Goal: Task Accomplishment & Management: Manage account settings

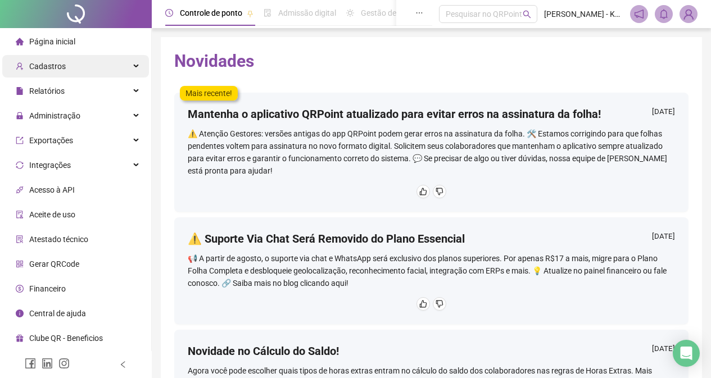
click at [133, 72] on div "Cadastros" at bounding box center [75, 66] width 147 height 22
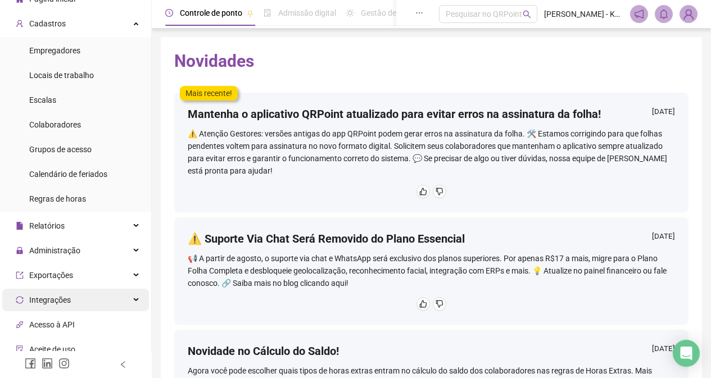
scroll to position [112, 0]
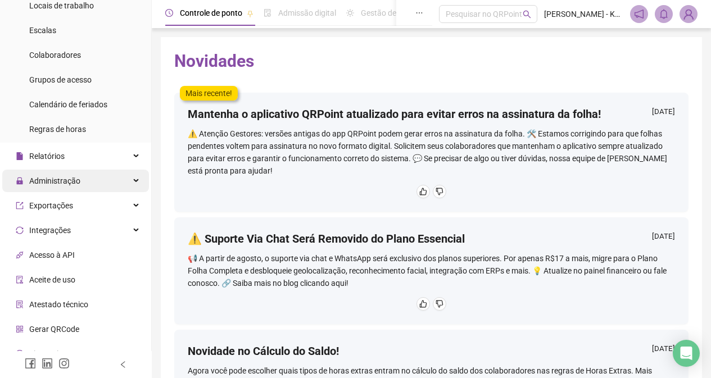
click at [107, 182] on div "Administração" at bounding box center [75, 181] width 147 height 22
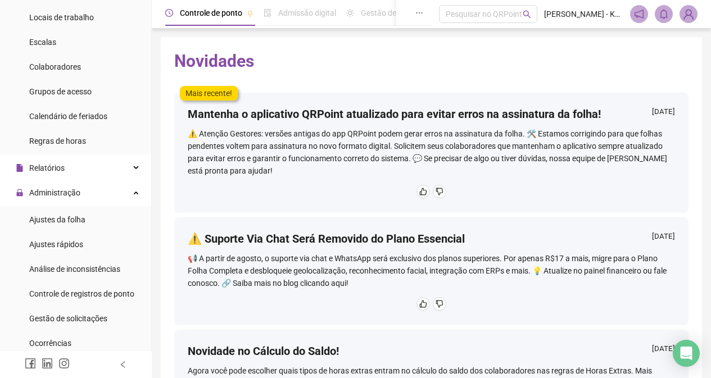
scroll to position [73, 0]
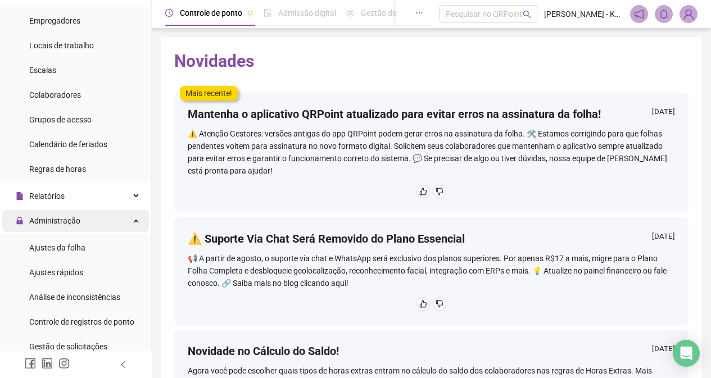
click at [114, 219] on div "Administração" at bounding box center [75, 221] width 147 height 22
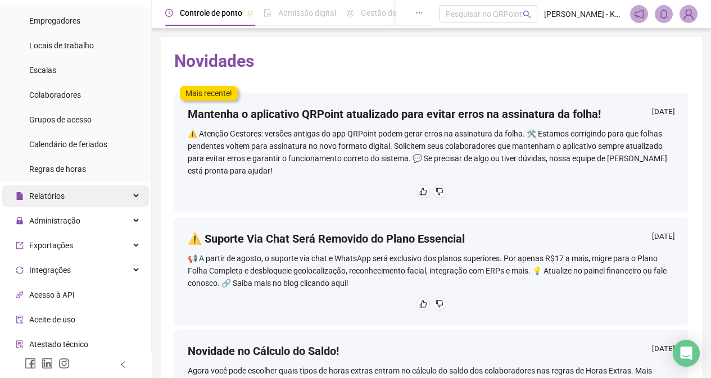
click at [114, 199] on div "Relatórios" at bounding box center [75, 196] width 147 height 22
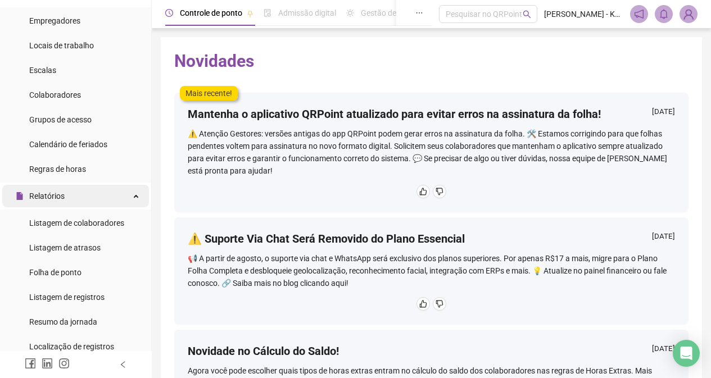
click at [131, 198] on div "Relatórios" at bounding box center [75, 196] width 147 height 22
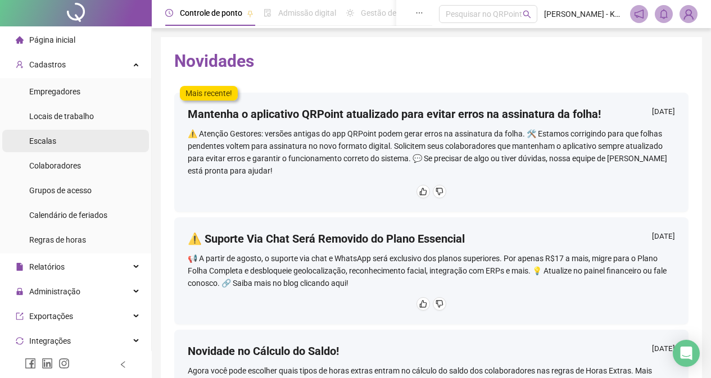
scroll to position [0, 0]
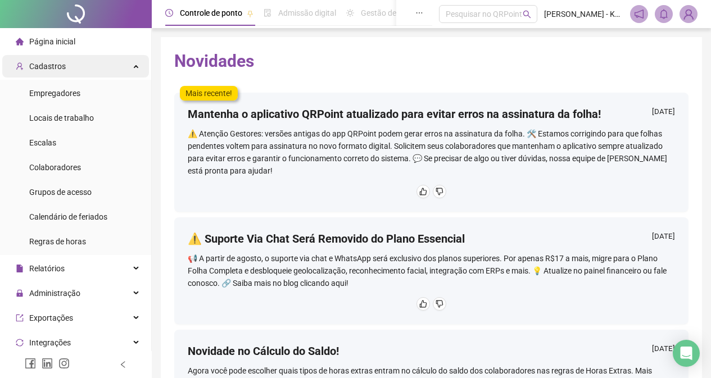
click at [116, 63] on div "Cadastros" at bounding box center [75, 66] width 147 height 22
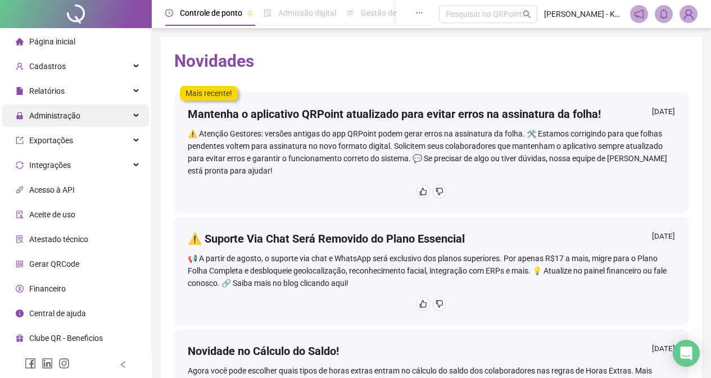
click at [123, 114] on div "Administração" at bounding box center [75, 116] width 147 height 22
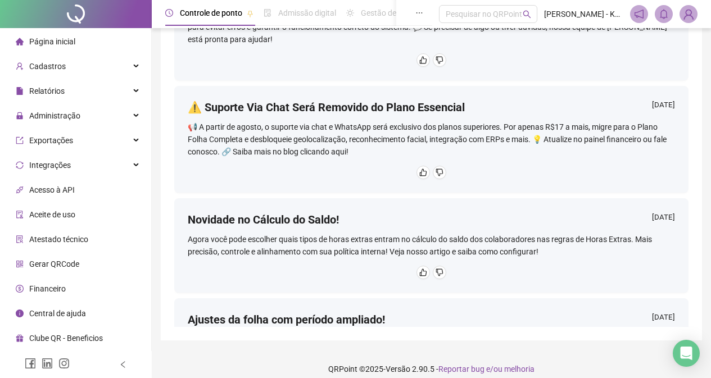
scroll to position [142, 0]
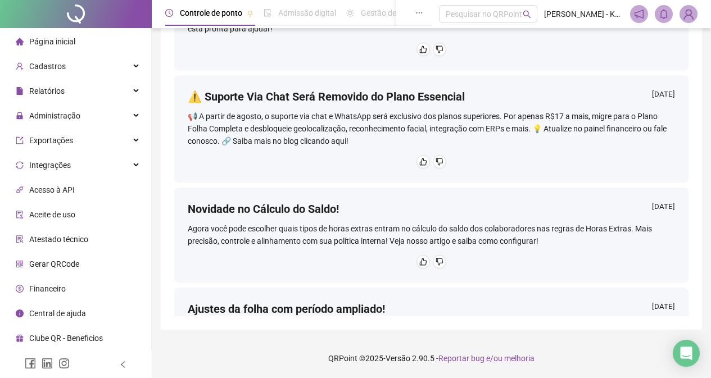
click at [104, 200] on li "Acesso à API" at bounding box center [75, 190] width 147 height 22
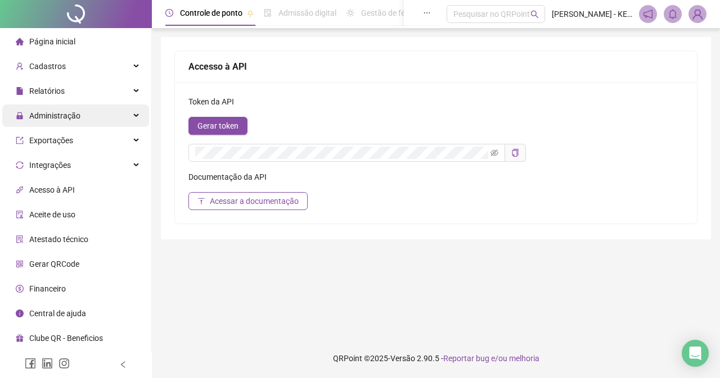
click at [110, 115] on div "Administração" at bounding box center [75, 116] width 147 height 22
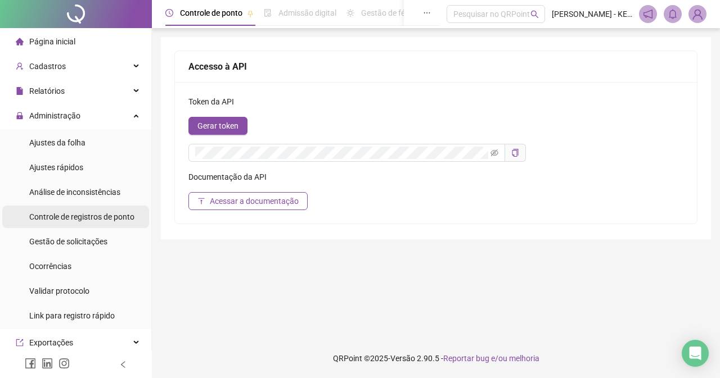
scroll to position [56, 0]
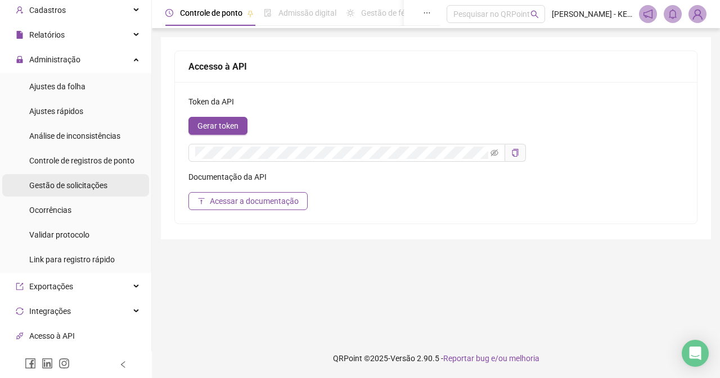
click at [106, 181] on span "Gestão de solicitações" at bounding box center [68, 185] width 78 height 9
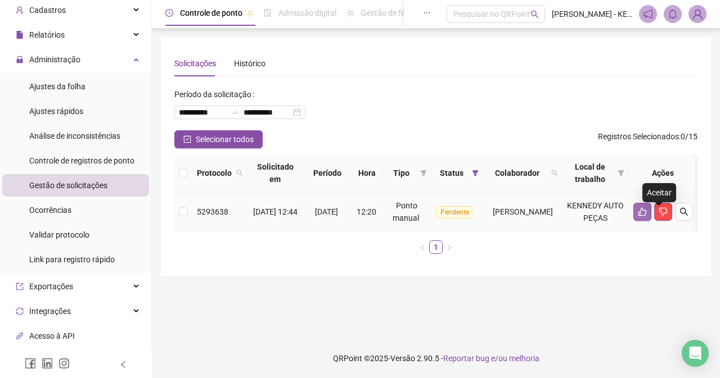
click at [646, 217] on icon "like" at bounding box center [642, 212] width 8 height 8
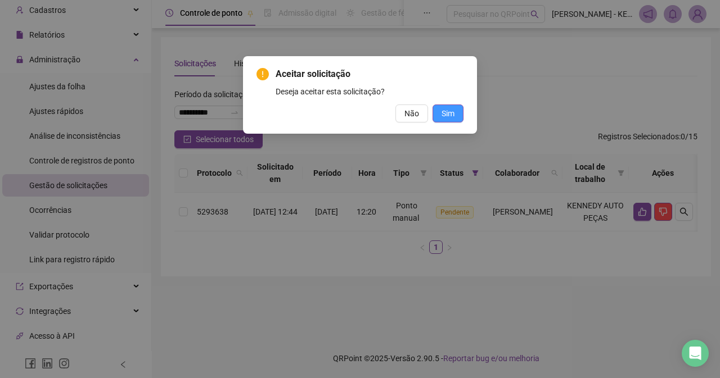
click at [444, 109] on span "Sim" at bounding box center [447, 113] width 13 height 12
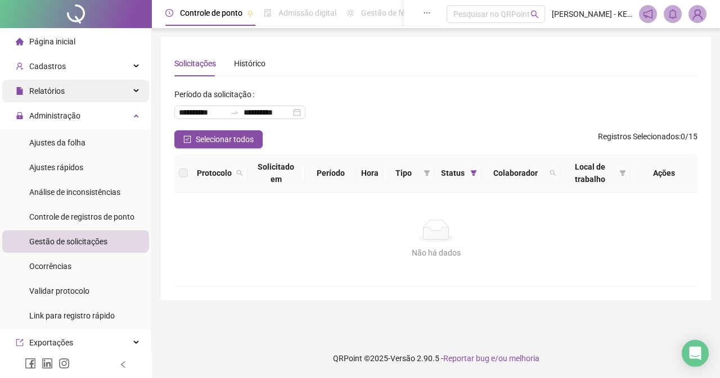
drag, startPoint x: 91, startPoint y: 106, endPoint x: 99, endPoint y: 97, distance: 12.4
click at [92, 106] on div "Administração" at bounding box center [75, 116] width 147 height 22
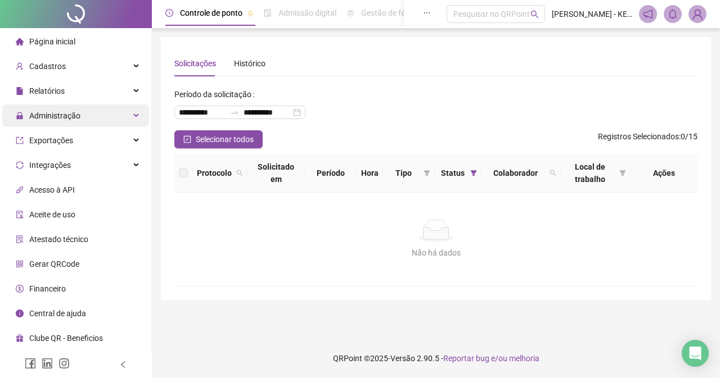
click at [125, 110] on div "Administração" at bounding box center [75, 116] width 147 height 22
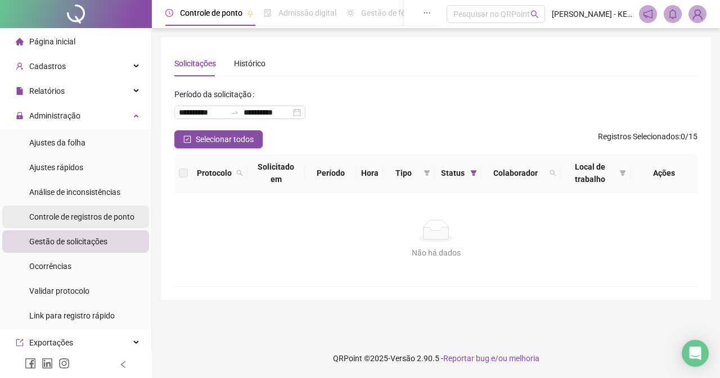
click at [121, 226] on div "Controle de registros de ponto" at bounding box center [81, 217] width 105 height 22
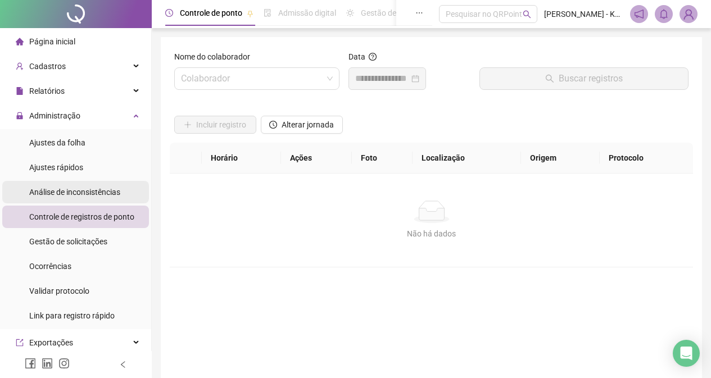
click at [53, 200] on div "Análise de inconsistências" at bounding box center [74, 192] width 91 height 22
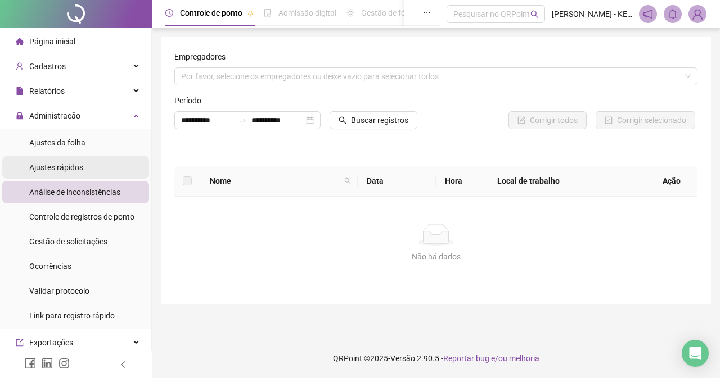
click at [84, 174] on li "Ajustes rápidos" at bounding box center [75, 167] width 147 height 22
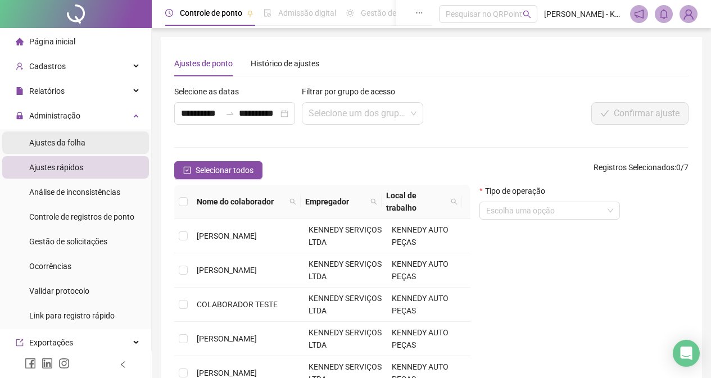
click at [99, 143] on li "Ajustes da folha" at bounding box center [75, 143] width 147 height 22
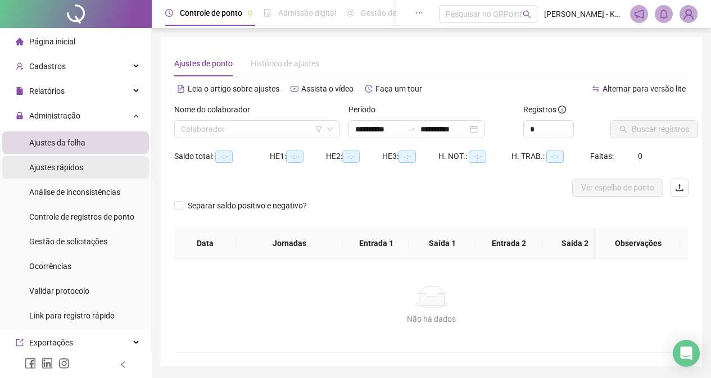
type input "**********"
click at [95, 164] on li "Ajustes rápidos" at bounding box center [75, 167] width 147 height 22
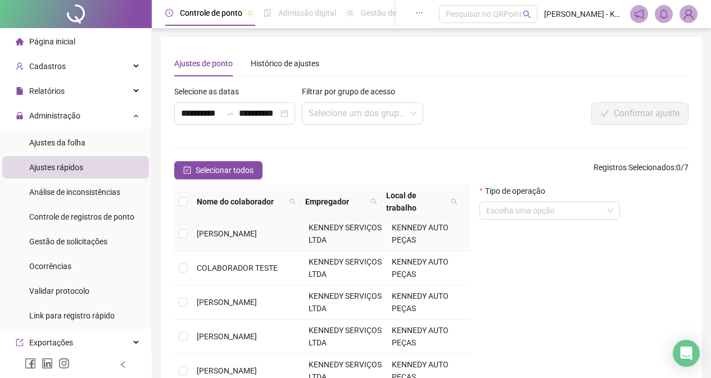
scroll to position [56, 0]
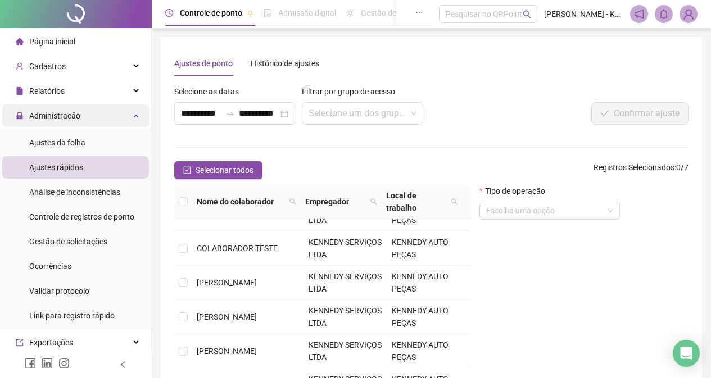
click at [112, 120] on div "Administração" at bounding box center [75, 116] width 147 height 22
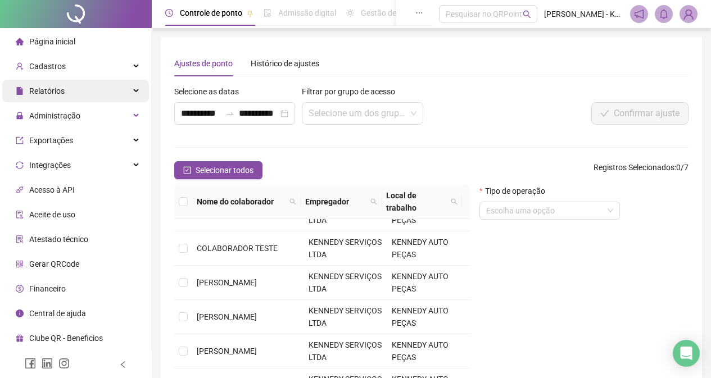
click at [44, 85] on span "Relatórios" at bounding box center [40, 91] width 49 height 22
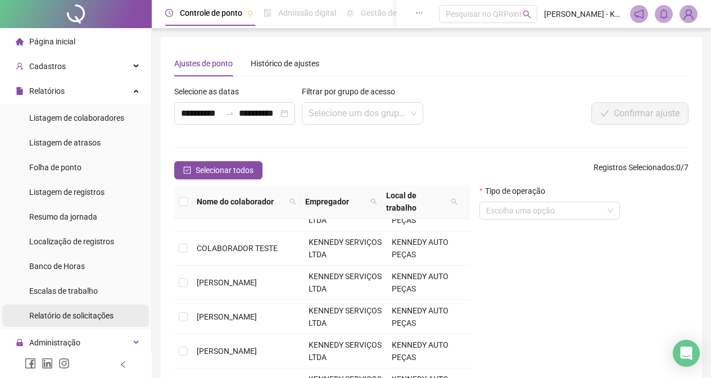
click at [106, 321] on div "Relatório de solicitações" at bounding box center [71, 316] width 84 height 22
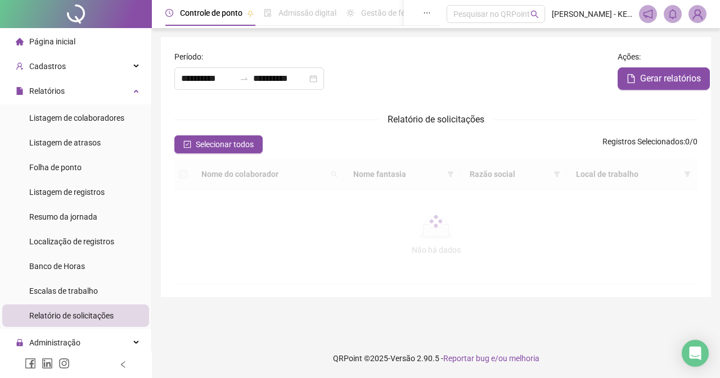
type input "**********"
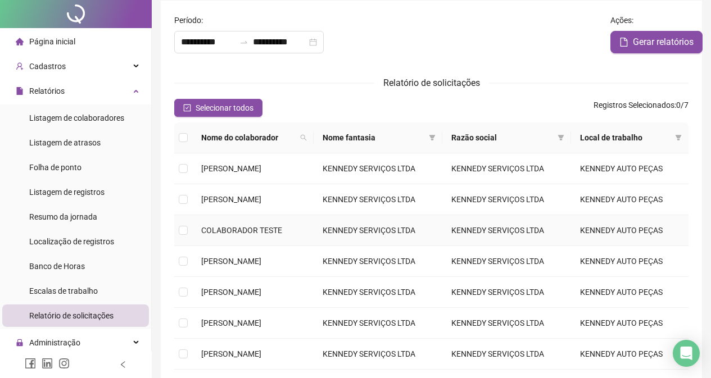
scroll to position [56, 0]
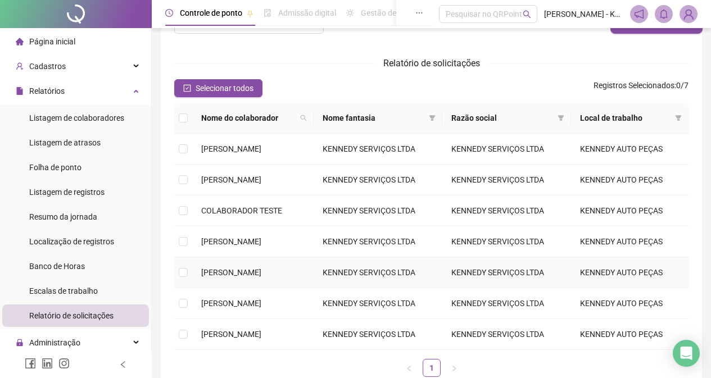
click at [279, 279] on td "[PERSON_NAME]" at bounding box center [252, 273] width 121 height 31
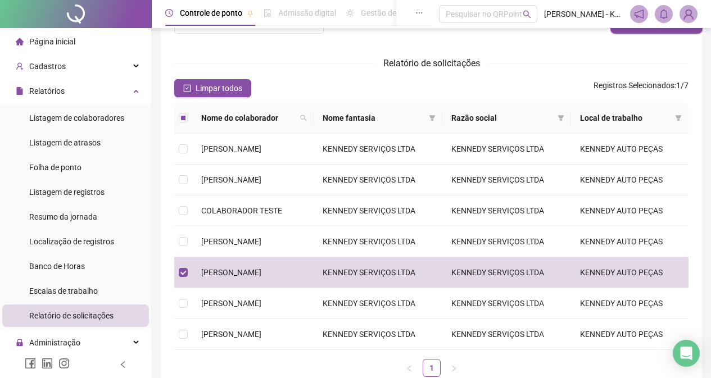
click at [438, 91] on div "Limpar todos Registros Selecionados : 1 / 7" at bounding box center [431, 88] width 515 height 18
drag, startPoint x: 85, startPoint y: 78, endPoint x: 87, endPoint y: 85, distance: 7.0
click at [84, 79] on ul "Página inicial Cadastros Empregadores Locais de trabalho Escalas Colaboradores …" at bounding box center [76, 303] width 152 height 551
drag, startPoint x: 87, startPoint y: 85, endPoint x: 93, endPoint y: 87, distance: 6.6
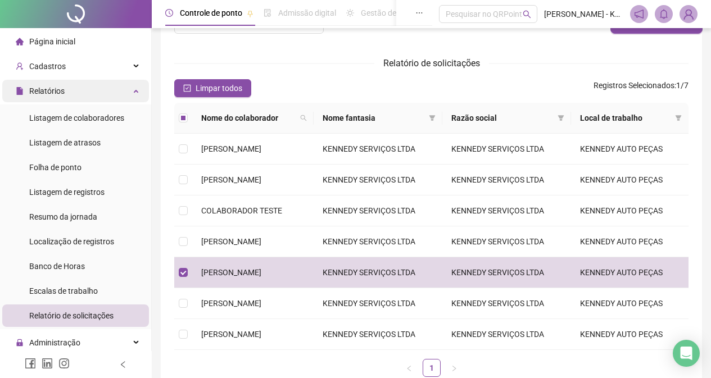
click at [88, 85] on div "Relatórios" at bounding box center [75, 91] width 147 height 22
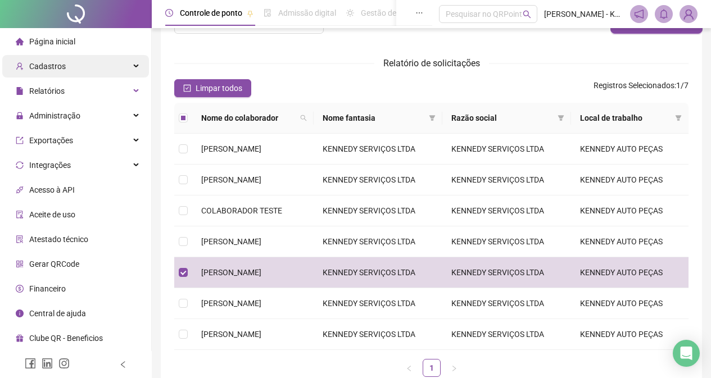
click at [121, 73] on div "Cadastros" at bounding box center [75, 66] width 147 height 22
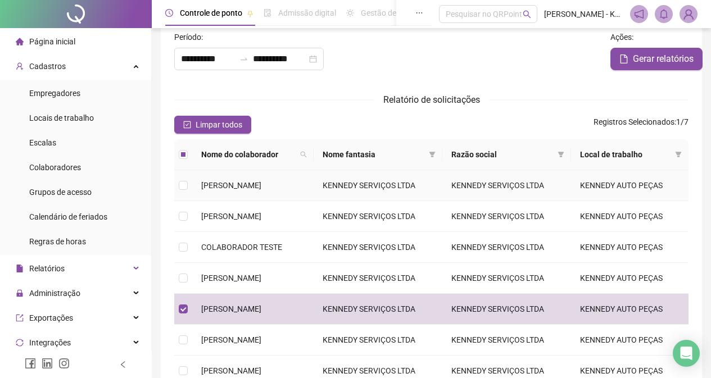
scroll to position [0, 0]
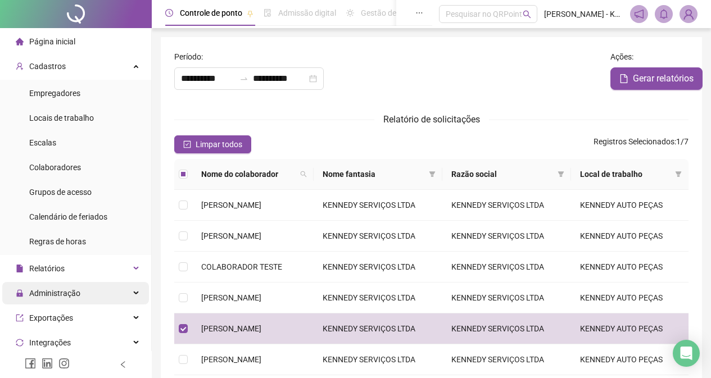
click at [89, 284] on div "Administração" at bounding box center [75, 293] width 147 height 22
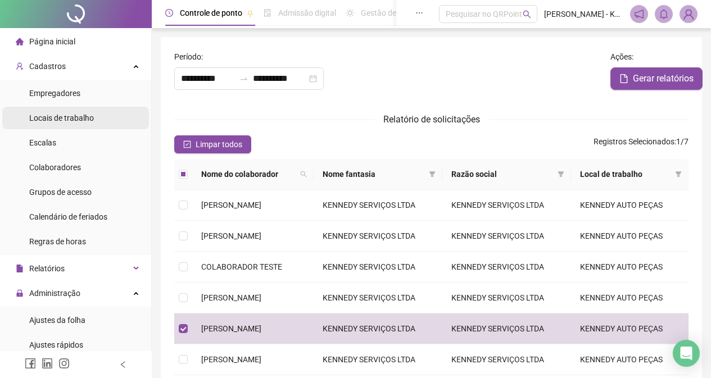
click at [119, 110] on li "Locais de trabalho" at bounding box center [75, 118] width 147 height 22
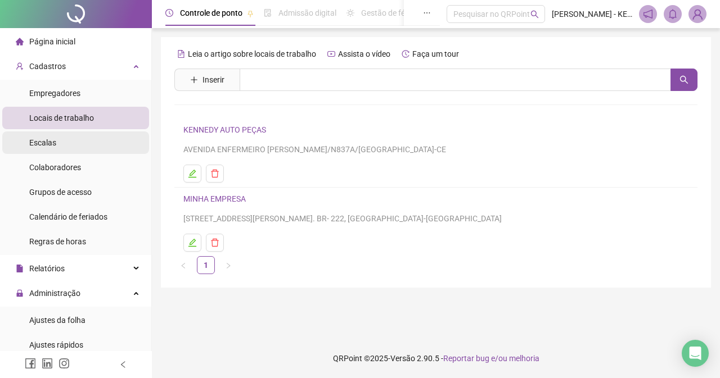
click at [91, 146] on li "Escalas" at bounding box center [75, 143] width 147 height 22
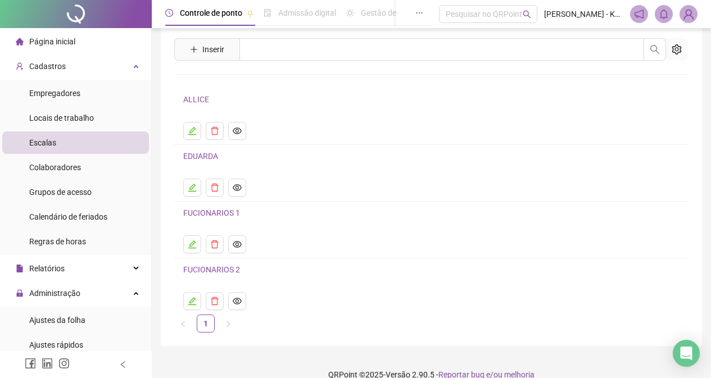
scroll to position [47, 0]
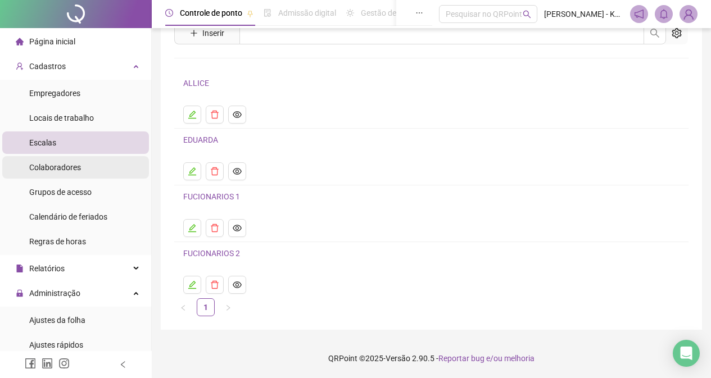
click at [79, 171] on span "Colaboradores" at bounding box center [55, 167] width 52 height 9
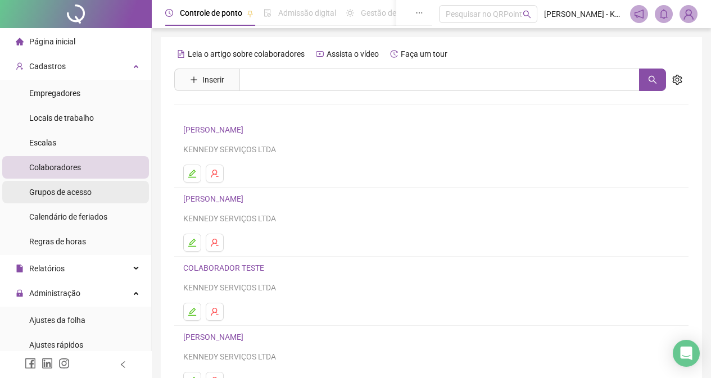
click at [53, 193] on span "Grupos de acesso" at bounding box center [60, 192] width 62 height 9
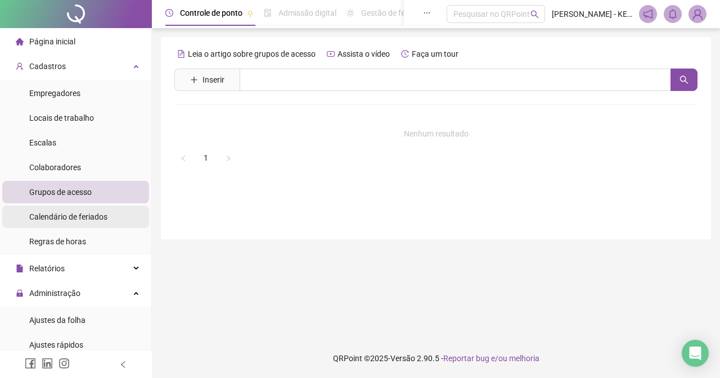
click at [109, 219] on li "Calendário de feriados" at bounding box center [75, 217] width 147 height 22
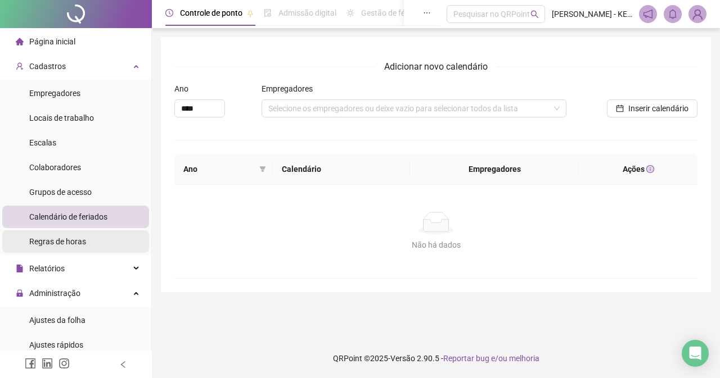
click at [106, 242] on li "Regras de horas" at bounding box center [75, 242] width 147 height 22
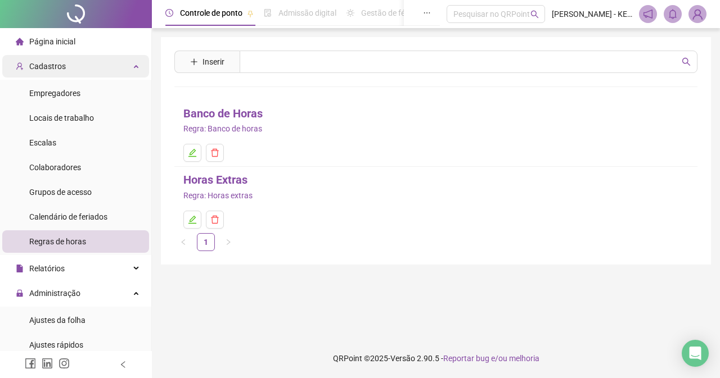
click at [111, 61] on div "Cadastros" at bounding box center [75, 66] width 147 height 22
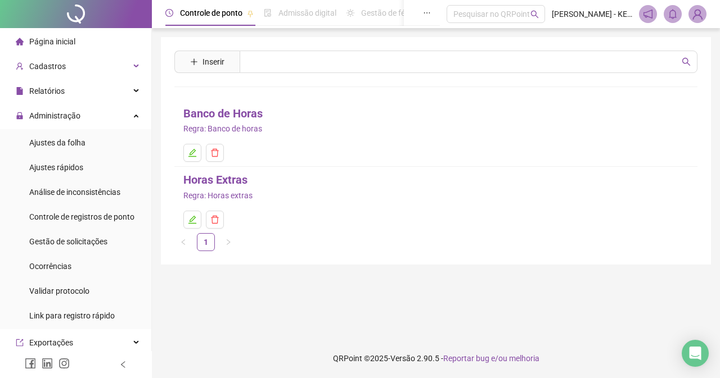
click at [111, 44] on li "Página inicial" at bounding box center [75, 41] width 147 height 22
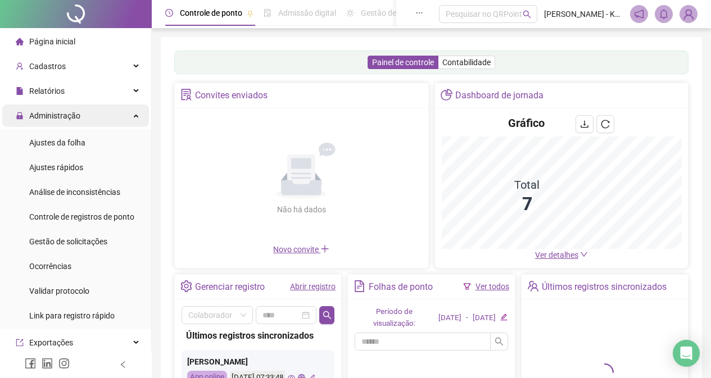
click at [111, 125] on div "Administração" at bounding box center [75, 116] width 147 height 22
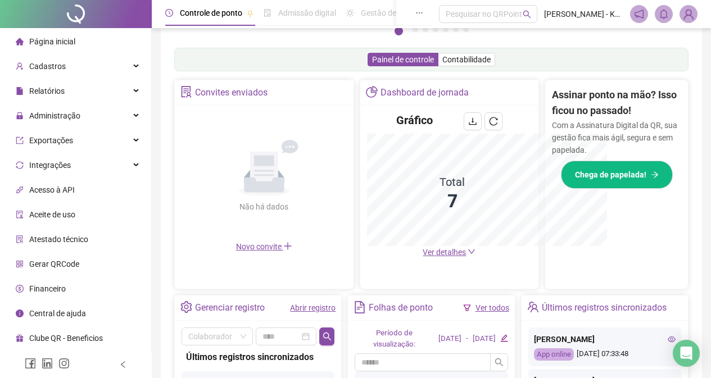
scroll to position [335, 0]
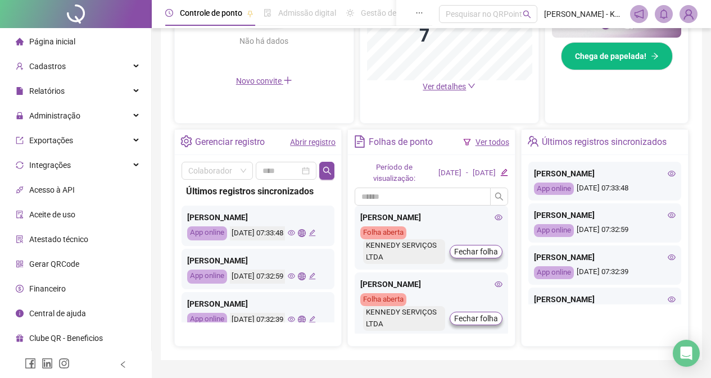
click at [495, 222] on icon "eye" at bounding box center [499, 218] width 8 height 8
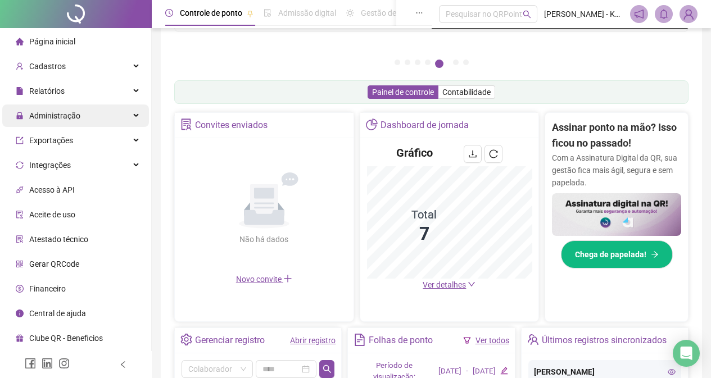
scroll to position [0, 0]
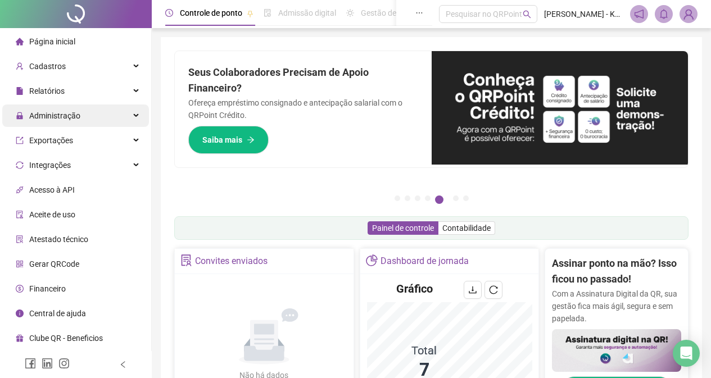
click at [94, 123] on div "Administração" at bounding box center [75, 116] width 147 height 22
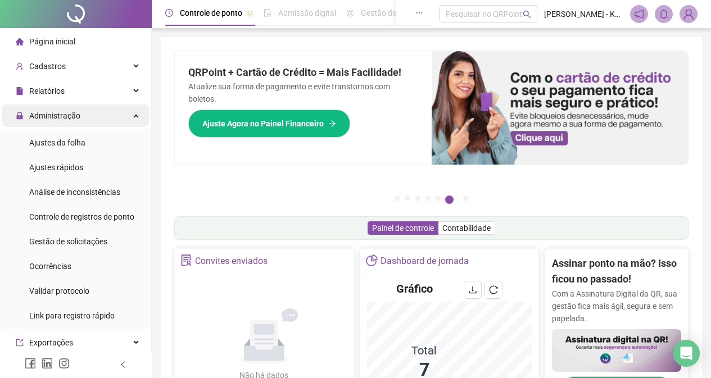
click at [124, 115] on div "Administração" at bounding box center [75, 116] width 147 height 22
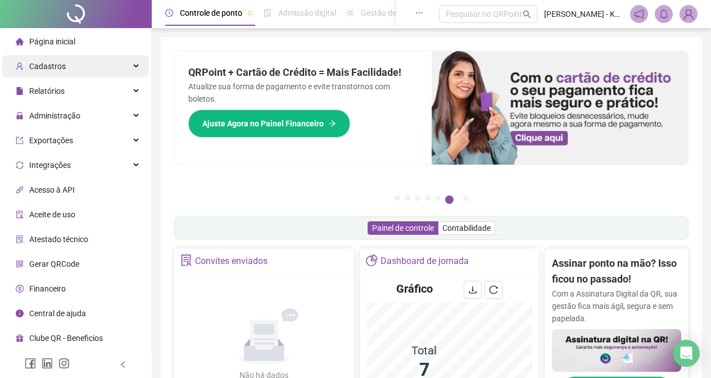
click at [112, 65] on div "Cadastros" at bounding box center [75, 66] width 147 height 22
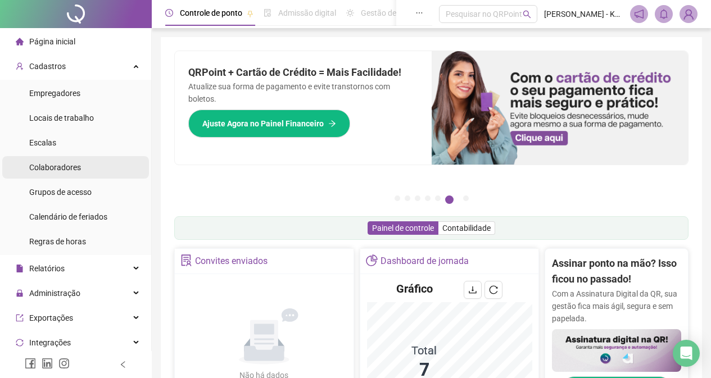
click at [102, 159] on li "Colaboradores" at bounding box center [75, 167] width 147 height 22
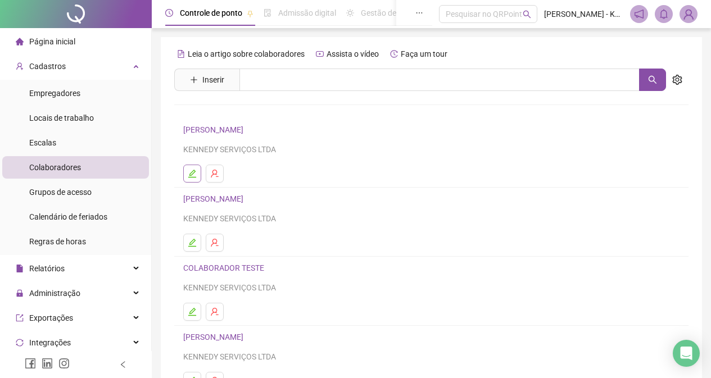
click at [195, 174] on icon "edit" at bounding box center [192, 173] width 9 height 9
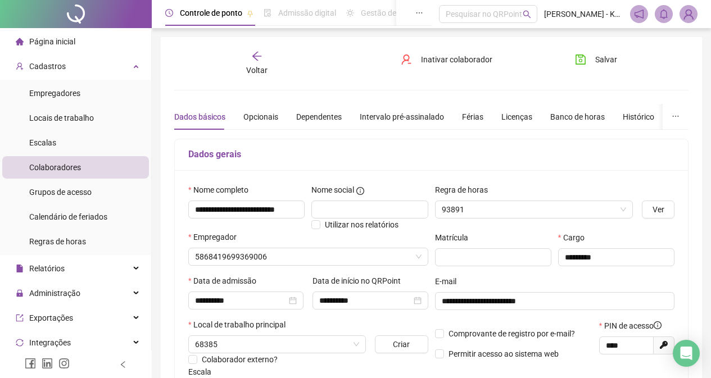
type input "******"
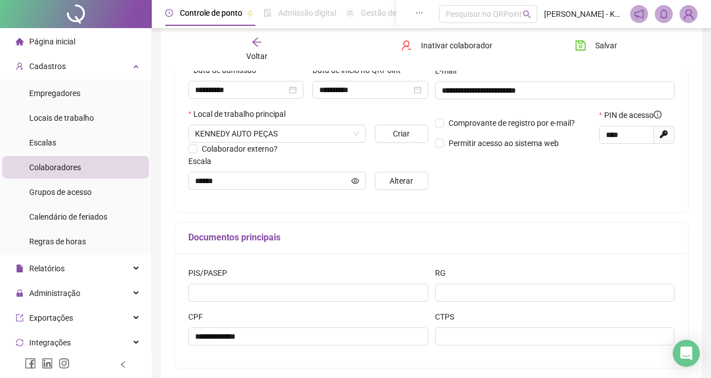
scroll to position [263, 0]
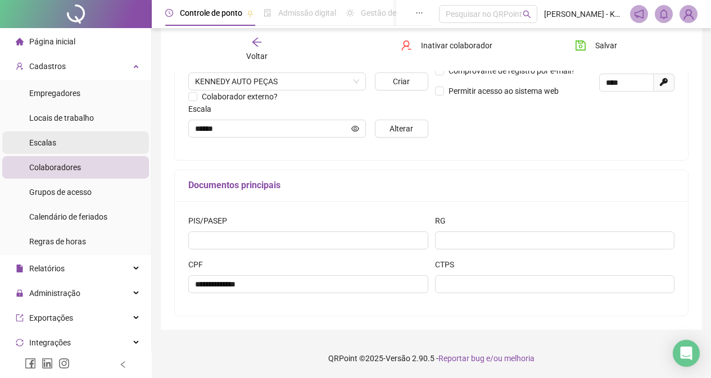
click at [101, 147] on li "Escalas" at bounding box center [75, 143] width 147 height 22
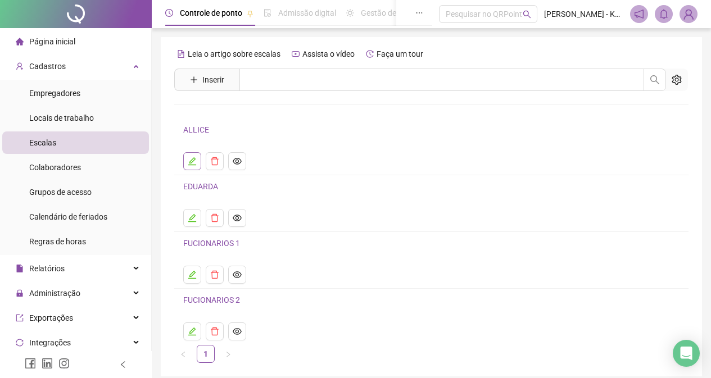
click at [187, 165] on button "button" at bounding box center [192, 161] width 18 height 18
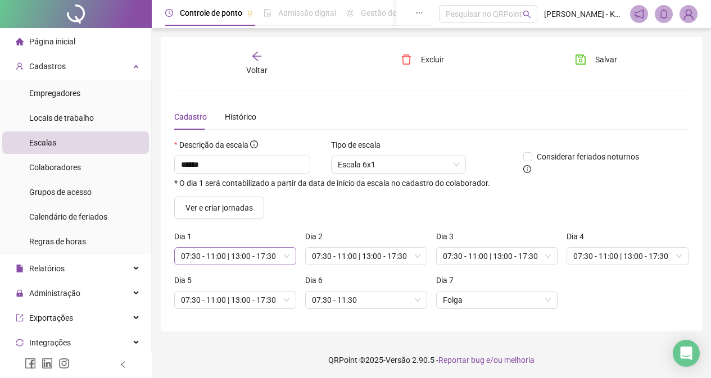
click at [294, 256] on div "07:30 - 11:00 | 13:00 - 17:30" at bounding box center [235, 256] width 122 height 18
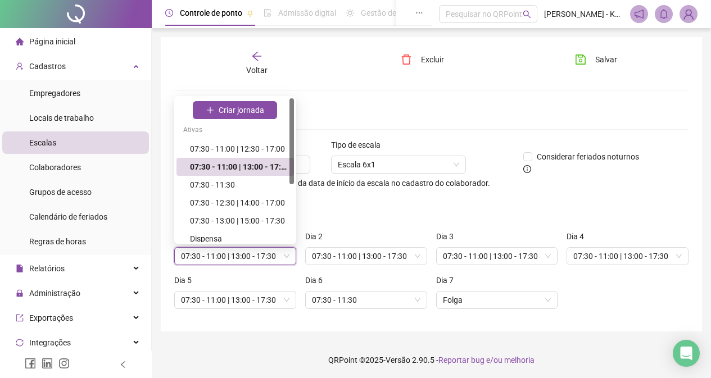
click at [357, 209] on div "Ver e criar jornadas" at bounding box center [432, 208] width 524 height 22
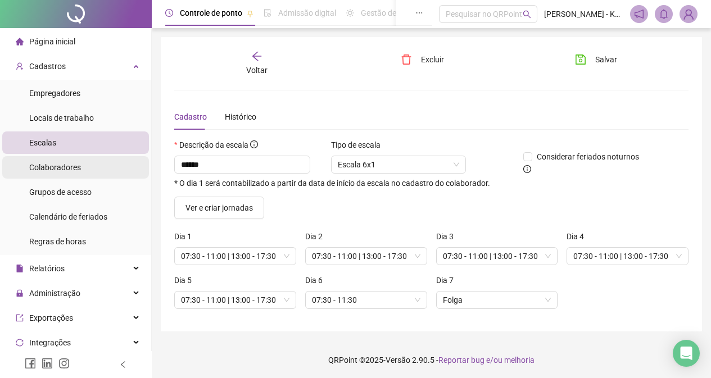
click at [79, 171] on span "Colaboradores" at bounding box center [55, 167] width 52 height 9
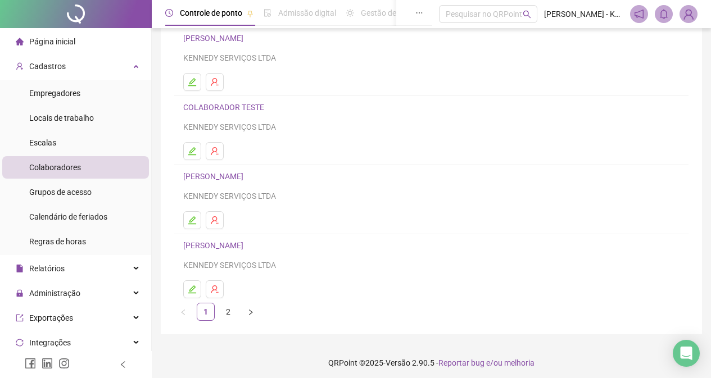
scroll to position [165, 0]
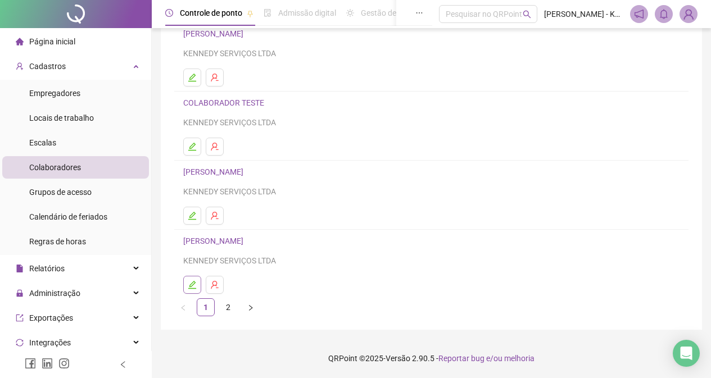
click at [186, 290] on button "button" at bounding box center [192, 285] width 18 height 18
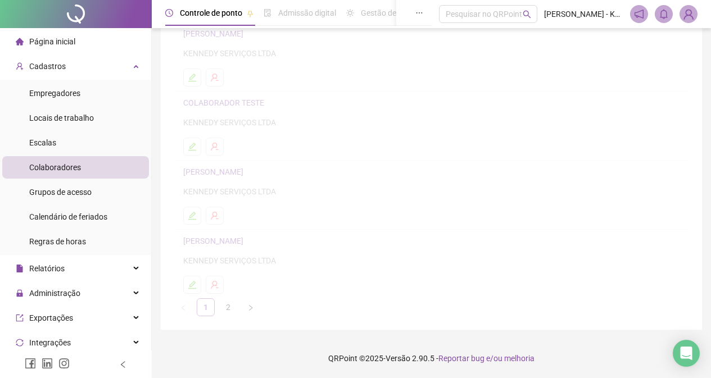
scroll to position [171, 0]
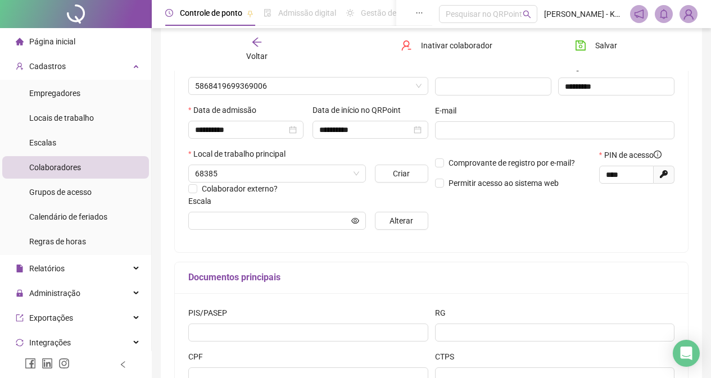
type input "*******"
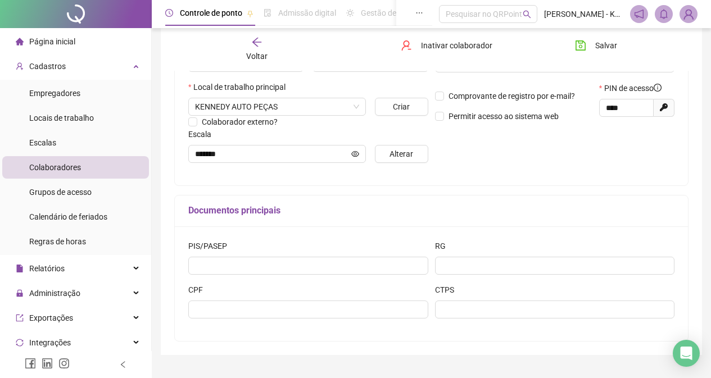
scroll to position [263, 0]
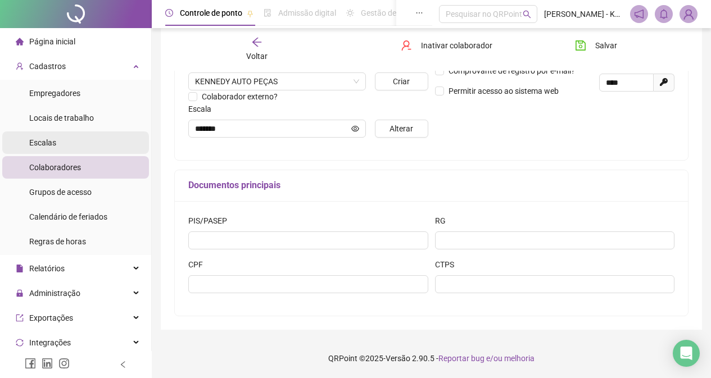
click at [120, 137] on li "Escalas" at bounding box center [75, 143] width 147 height 22
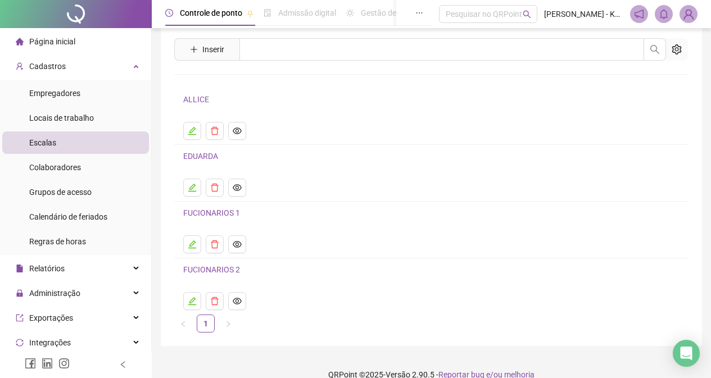
scroll to position [47, 0]
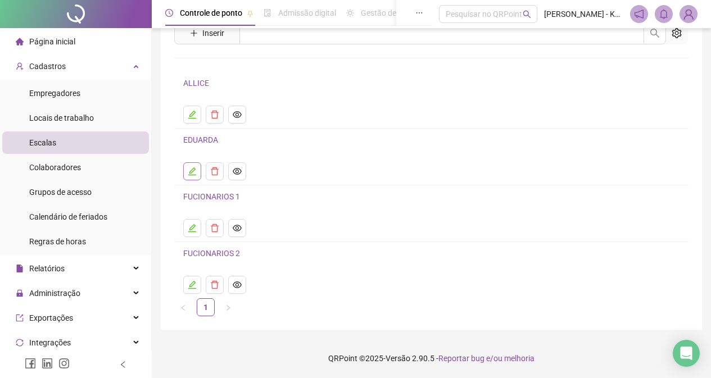
click at [197, 170] on button "button" at bounding box center [192, 172] width 18 height 18
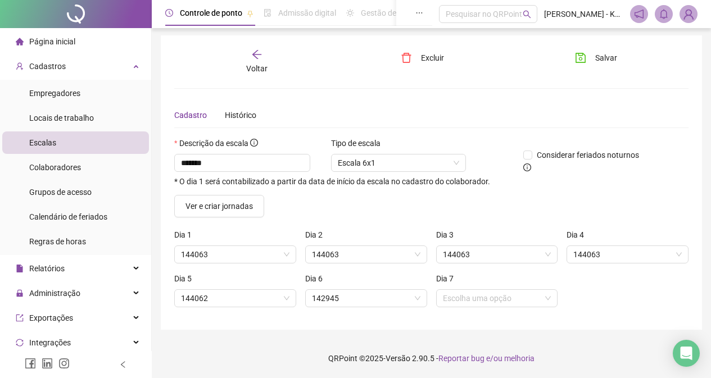
scroll to position [2, 0]
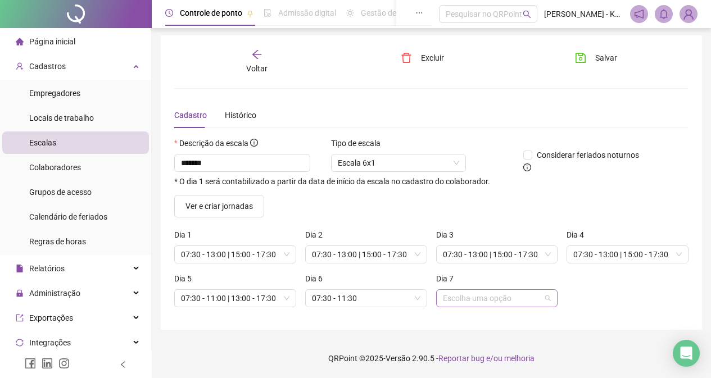
click at [547, 298] on span at bounding box center [497, 298] width 109 height 17
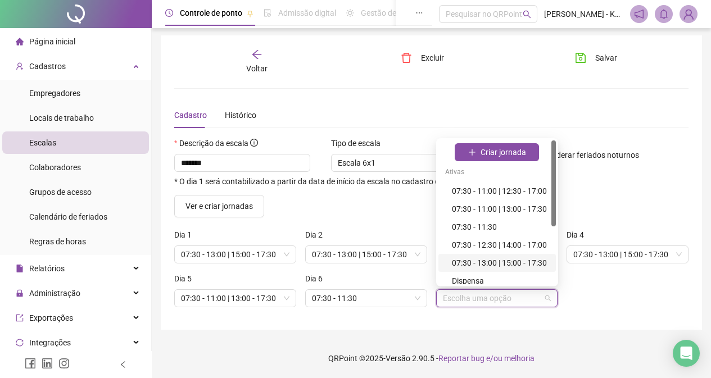
scroll to position [96, 0]
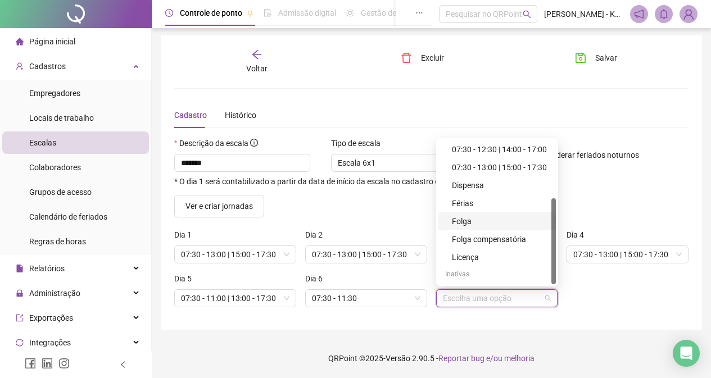
click at [490, 224] on div "Folga" at bounding box center [500, 221] width 97 height 12
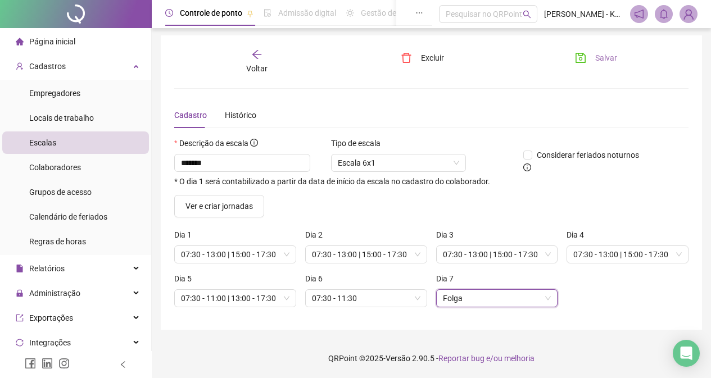
click at [595, 62] on button "Salvar" at bounding box center [596, 58] width 59 height 18
click at [587, 52] on button "Salvar" at bounding box center [596, 58] width 59 height 18
click at [253, 59] on icon "arrow-left" at bounding box center [256, 54] width 11 height 11
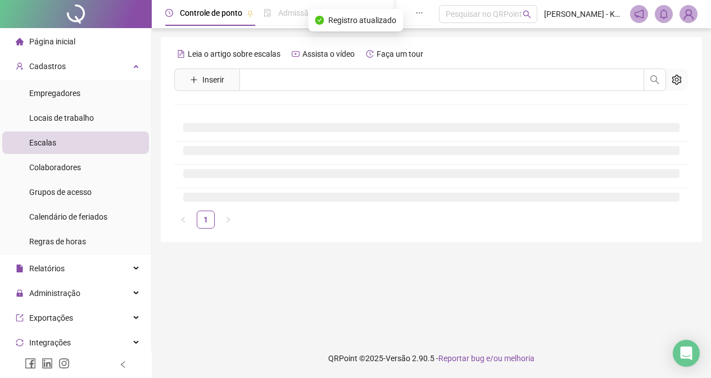
scroll to position [0, 0]
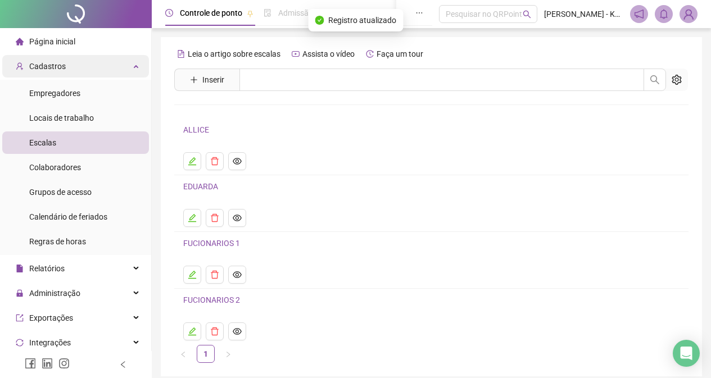
click at [80, 71] on div "Cadastros" at bounding box center [75, 66] width 147 height 22
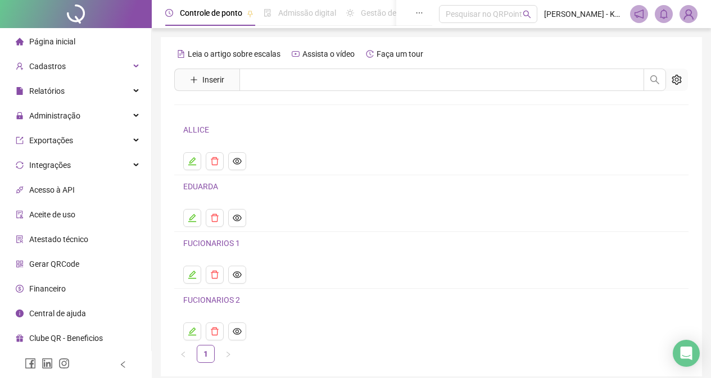
click at [240, 191] on h4 "EDUARDA" at bounding box center [431, 186] width 497 height 13
click at [135, 114] on div "Administração" at bounding box center [75, 116] width 147 height 22
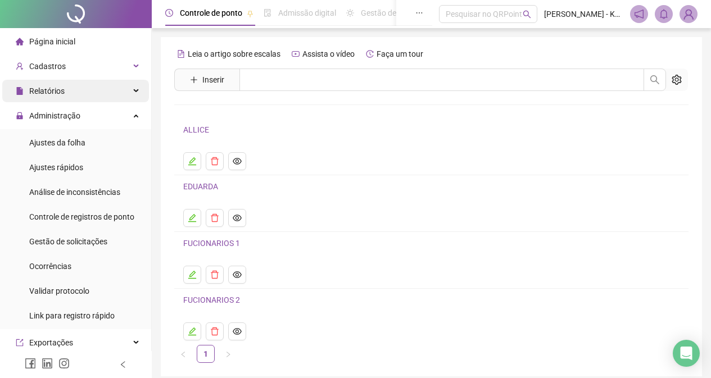
click at [103, 94] on div "Relatórios" at bounding box center [75, 91] width 147 height 22
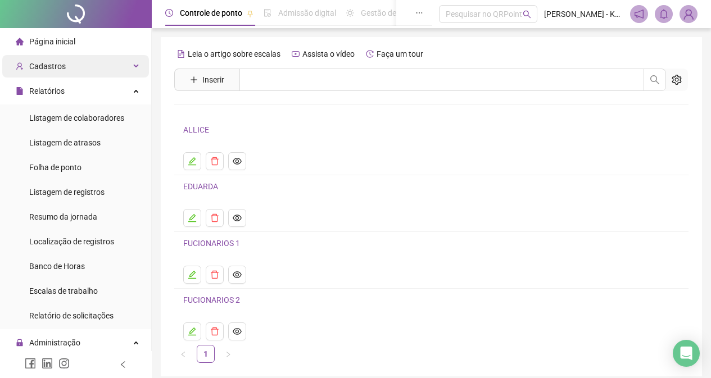
click at [118, 71] on div "Cadastros" at bounding box center [75, 66] width 147 height 22
click at [124, 61] on div "Cadastros" at bounding box center [75, 66] width 147 height 22
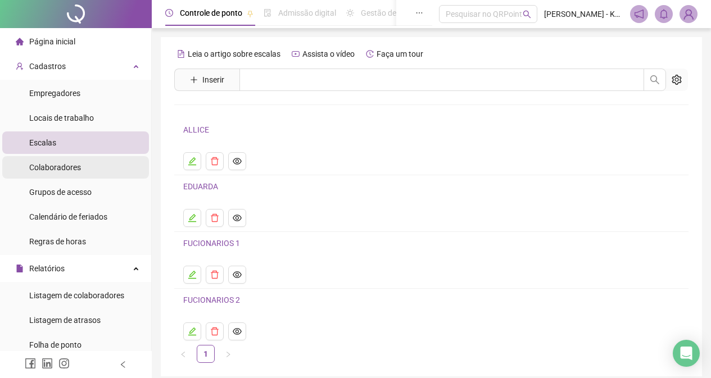
click at [91, 166] on li "Colaboradores" at bounding box center [75, 167] width 147 height 22
drag, startPoint x: 91, startPoint y: 166, endPoint x: 85, endPoint y: 169, distance: 5.8
click at [91, 166] on li "Colaboradores" at bounding box center [75, 167] width 147 height 22
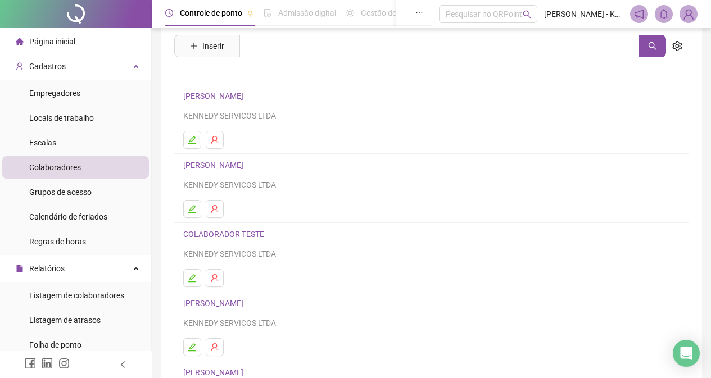
scroll to position [165, 0]
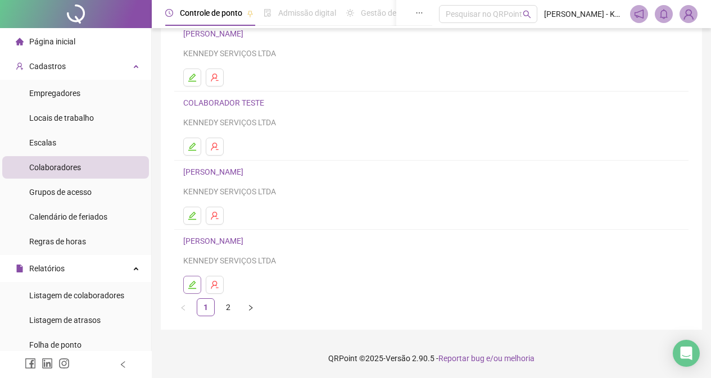
click at [192, 286] on icon "edit" at bounding box center [192, 285] width 8 height 8
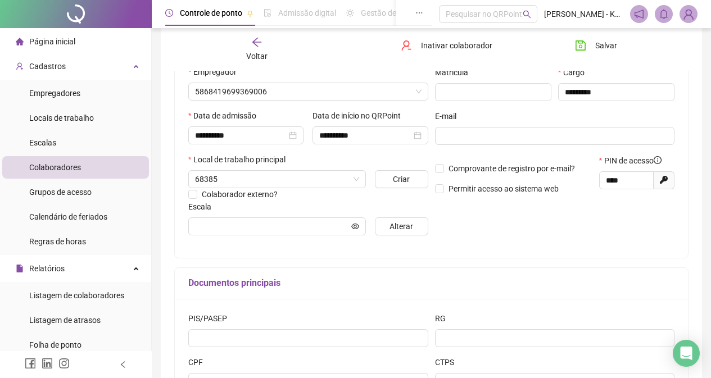
scroll to position [171, 0]
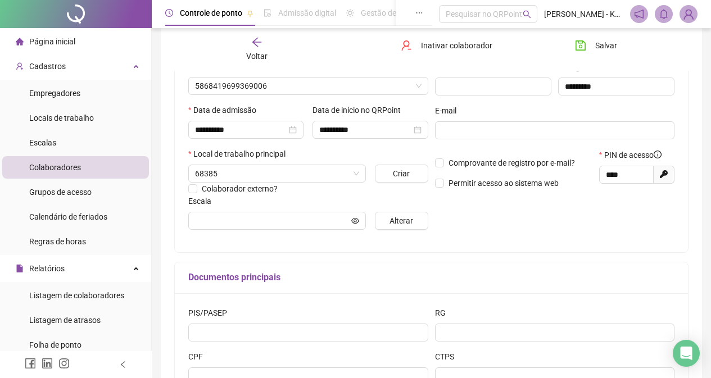
type input "*******"
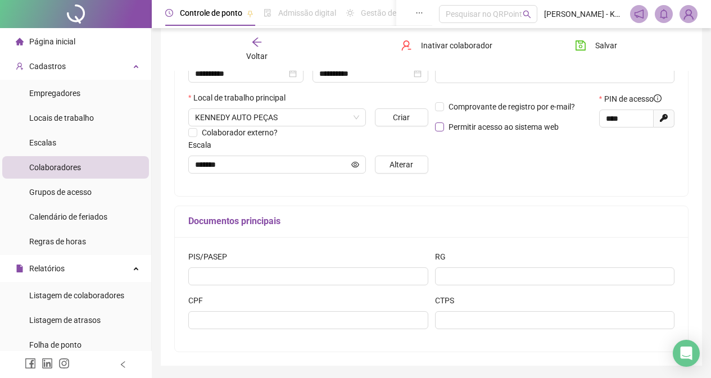
scroll to position [263, 0]
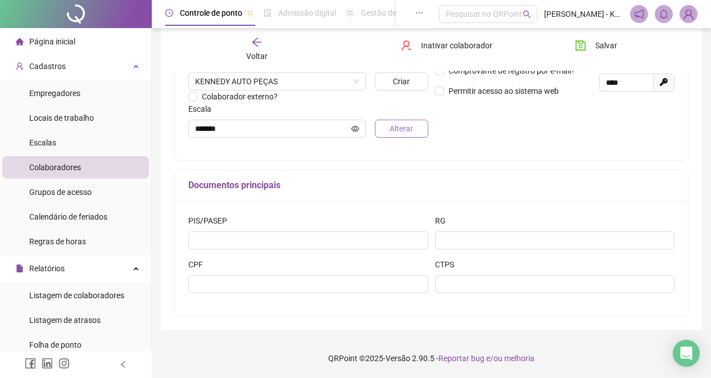
click at [400, 132] on span "Alterar" at bounding box center [402, 129] width 24 height 12
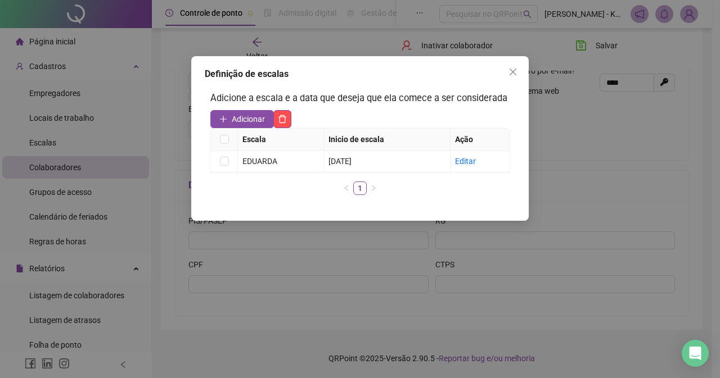
click at [475, 191] on ul "1" at bounding box center [359, 188] width 299 height 13
click at [514, 76] on button "Close" at bounding box center [513, 72] width 18 height 18
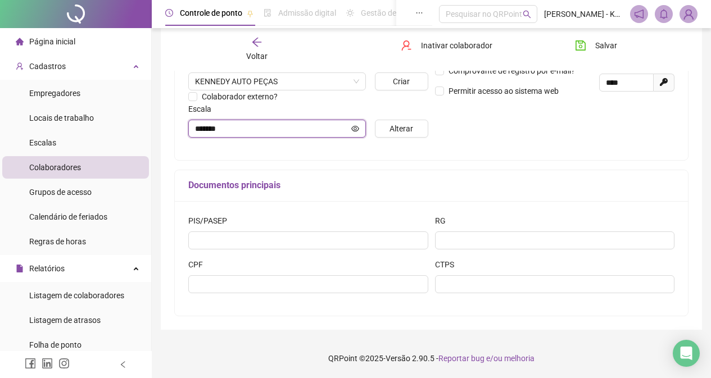
click at [357, 128] on icon "eye" at bounding box center [355, 129] width 8 height 8
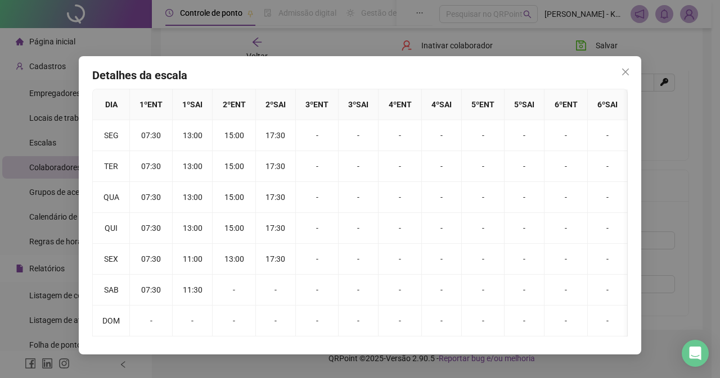
drag, startPoint x: 621, startPoint y: 71, endPoint x: 612, endPoint y: 67, distance: 9.8
click at [621, 72] on icon "close" at bounding box center [625, 71] width 9 height 9
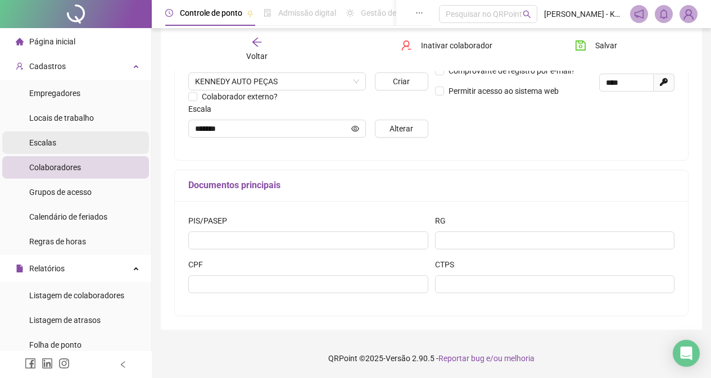
click at [92, 145] on li "Escalas" at bounding box center [75, 143] width 147 height 22
drag, startPoint x: 92, startPoint y: 145, endPoint x: 95, endPoint y: 165, distance: 20.4
click at [92, 145] on li "Escalas" at bounding box center [75, 143] width 147 height 22
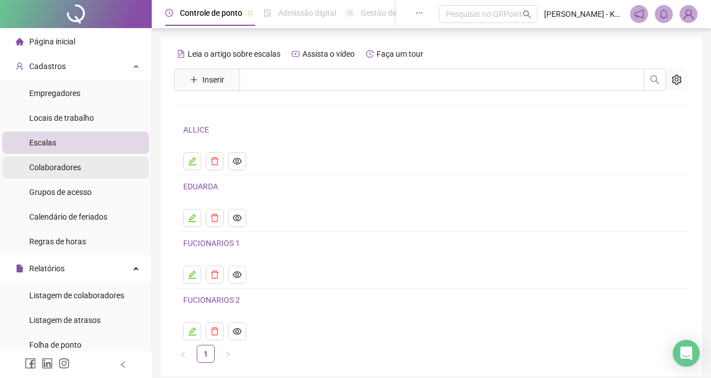
click at [100, 166] on li "Colaboradores" at bounding box center [75, 167] width 147 height 22
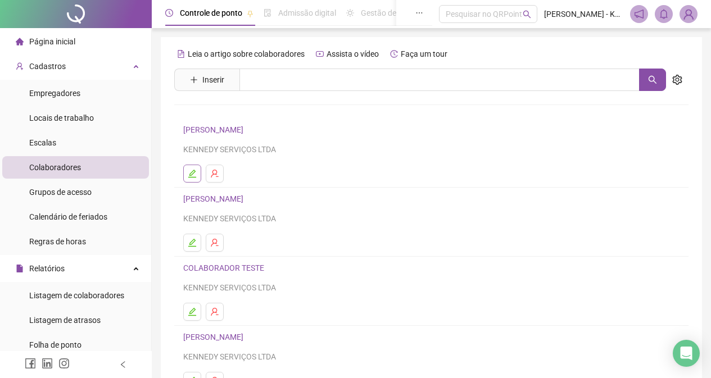
click at [189, 168] on button "button" at bounding box center [192, 174] width 18 height 18
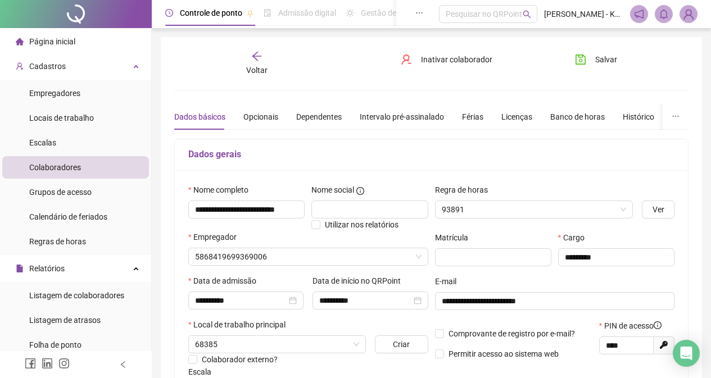
type input "******"
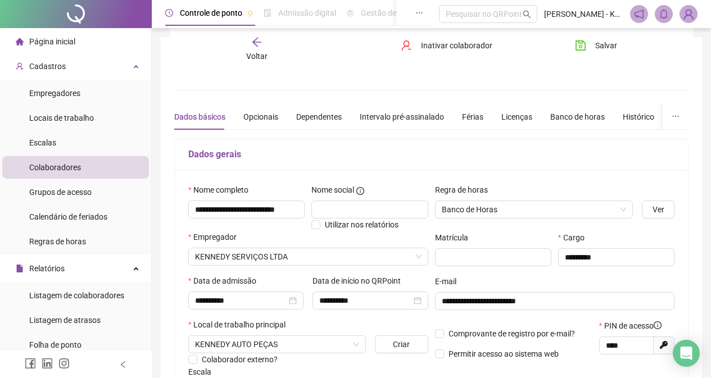
scroll to position [263, 0]
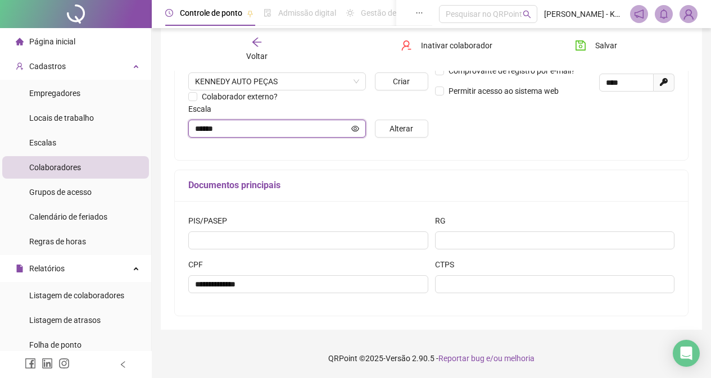
click at [357, 129] on icon "eye" at bounding box center [355, 129] width 8 height 8
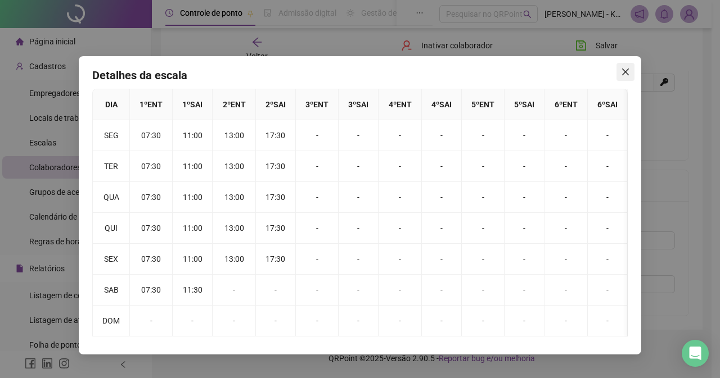
click at [630, 71] on span "Close" at bounding box center [625, 71] width 18 height 9
drag, startPoint x: 630, startPoint y: 71, endPoint x: 617, endPoint y: 71, distance: 12.4
click at [630, 71] on div "Detalhes da escala DIA 1 º ENT 1 º SAI 2 º ENT 2 º SAI 3 º ENT 3 º SAI 4 º ENT …" at bounding box center [360, 189] width 720 height 378
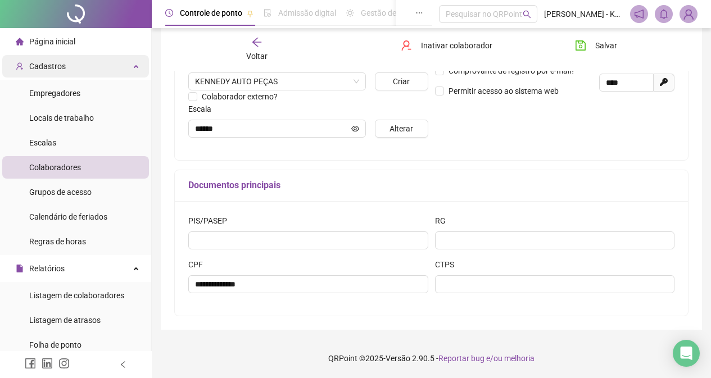
click at [94, 57] on div "Cadastros" at bounding box center [75, 66] width 147 height 22
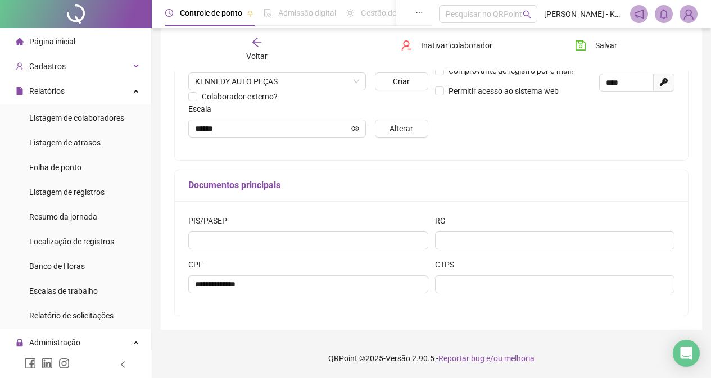
click at [121, 34] on li "Página inicial" at bounding box center [75, 41] width 147 height 22
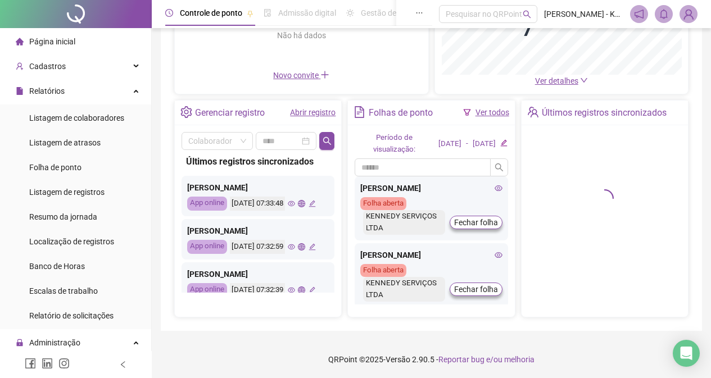
scroll to position [175, 0]
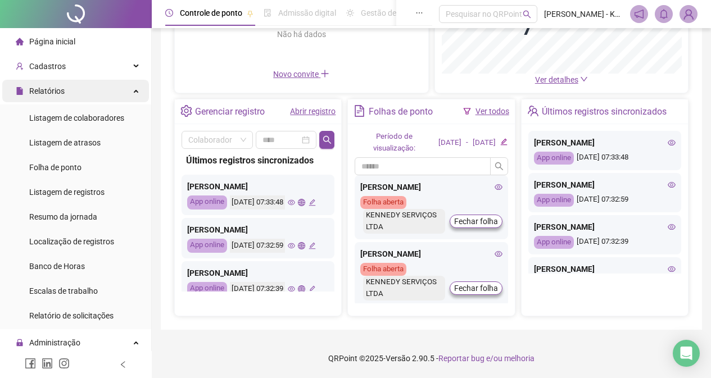
click at [100, 97] on div "Relatórios" at bounding box center [75, 91] width 147 height 22
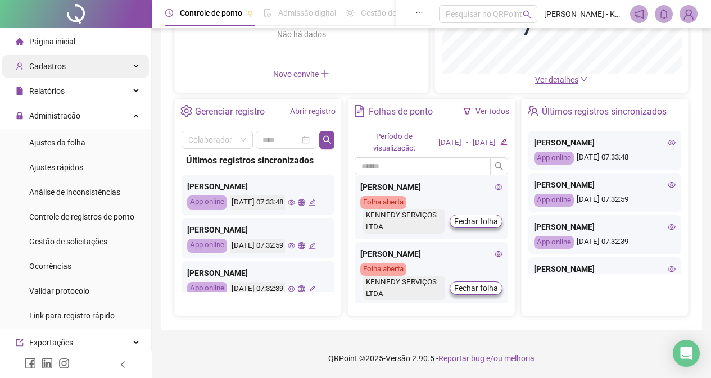
click at [132, 67] on div "Cadastros" at bounding box center [75, 66] width 147 height 22
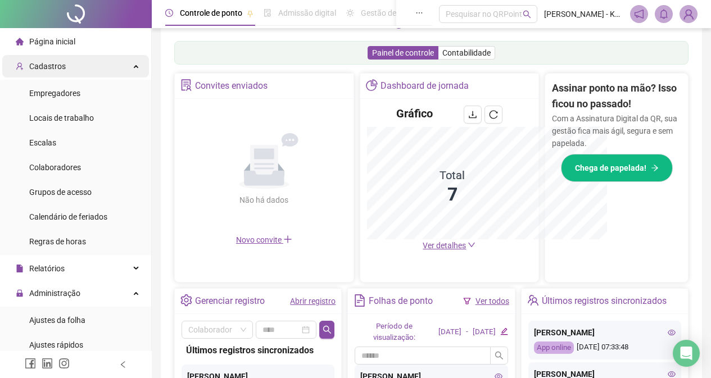
scroll to position [341, 0]
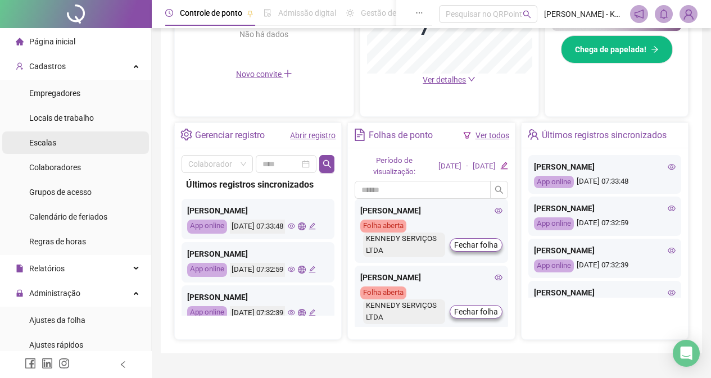
drag, startPoint x: 91, startPoint y: 139, endPoint x: 90, endPoint y: 148, distance: 9.0
click at [91, 139] on li "Escalas" at bounding box center [75, 143] width 147 height 22
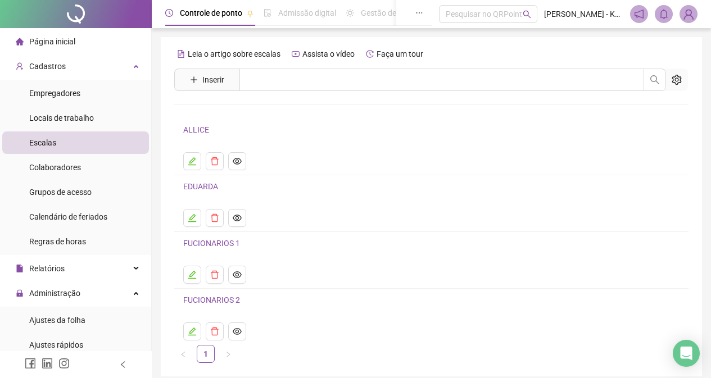
scroll to position [47, 0]
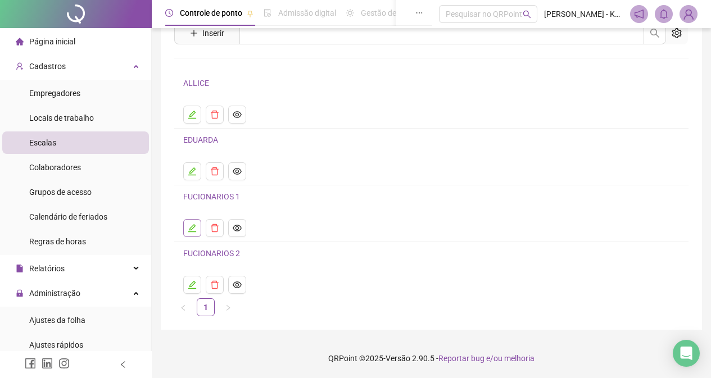
click at [192, 228] on icon "edit" at bounding box center [192, 228] width 9 height 9
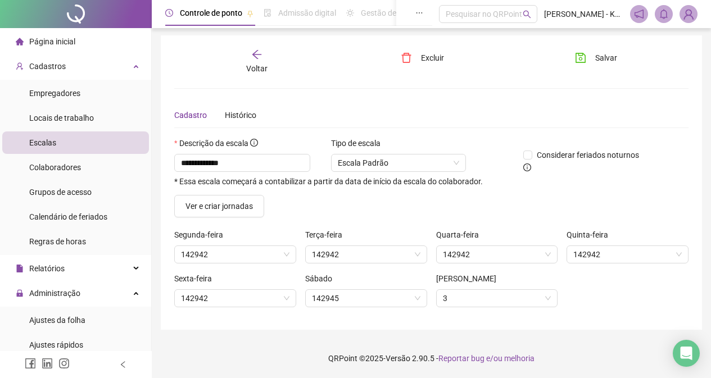
scroll to position [2, 0]
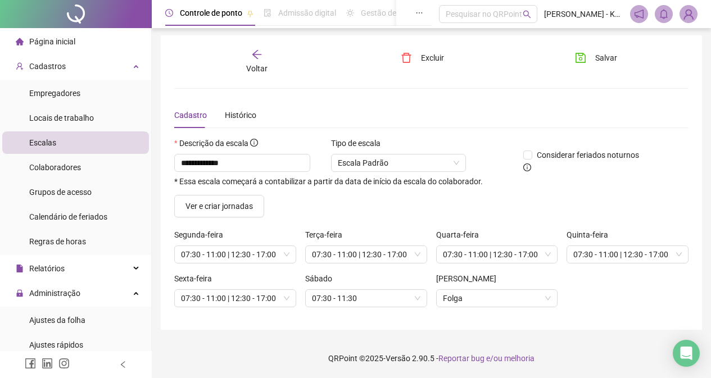
click at [263, 49] on icon "arrow-left" at bounding box center [256, 54] width 11 height 11
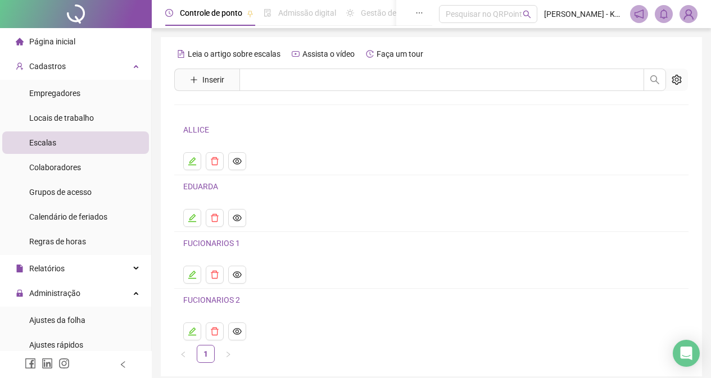
drag, startPoint x: 197, startPoint y: 337, endPoint x: 197, endPoint y: 302, distance: 34.9
click at [197, 336] on button "button" at bounding box center [192, 332] width 18 height 18
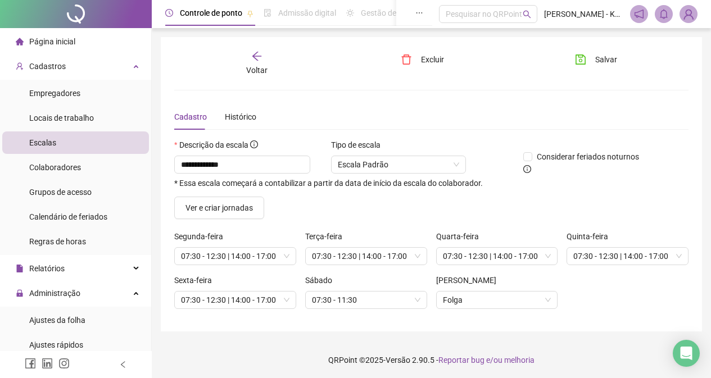
click at [258, 57] on icon "arrow-left" at bounding box center [256, 56] width 11 height 11
